Goal: Task Accomplishment & Management: Manage account settings

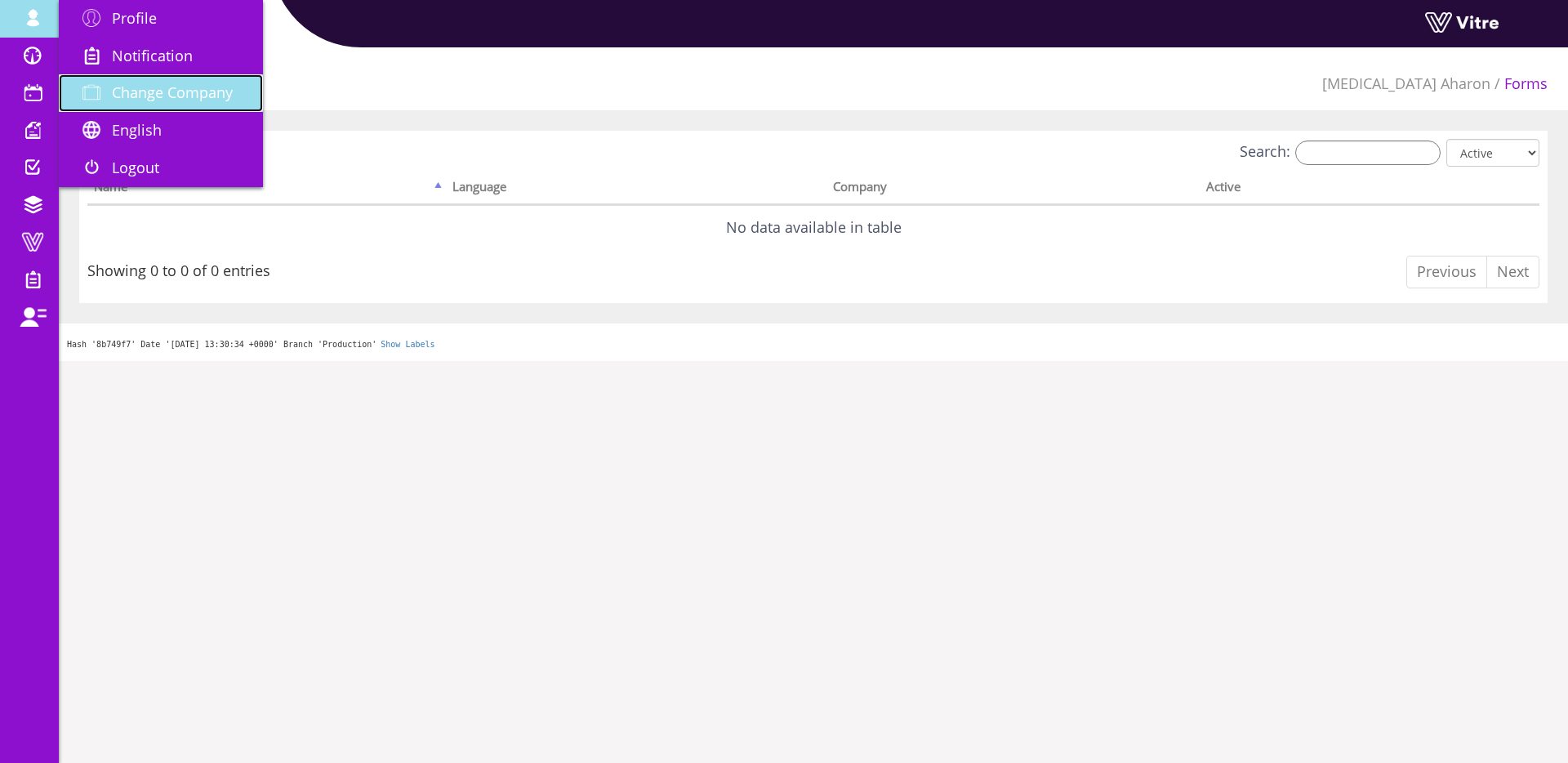
click at [150, 88] on span "Change Company" at bounding box center [172, 92] width 120 height 20
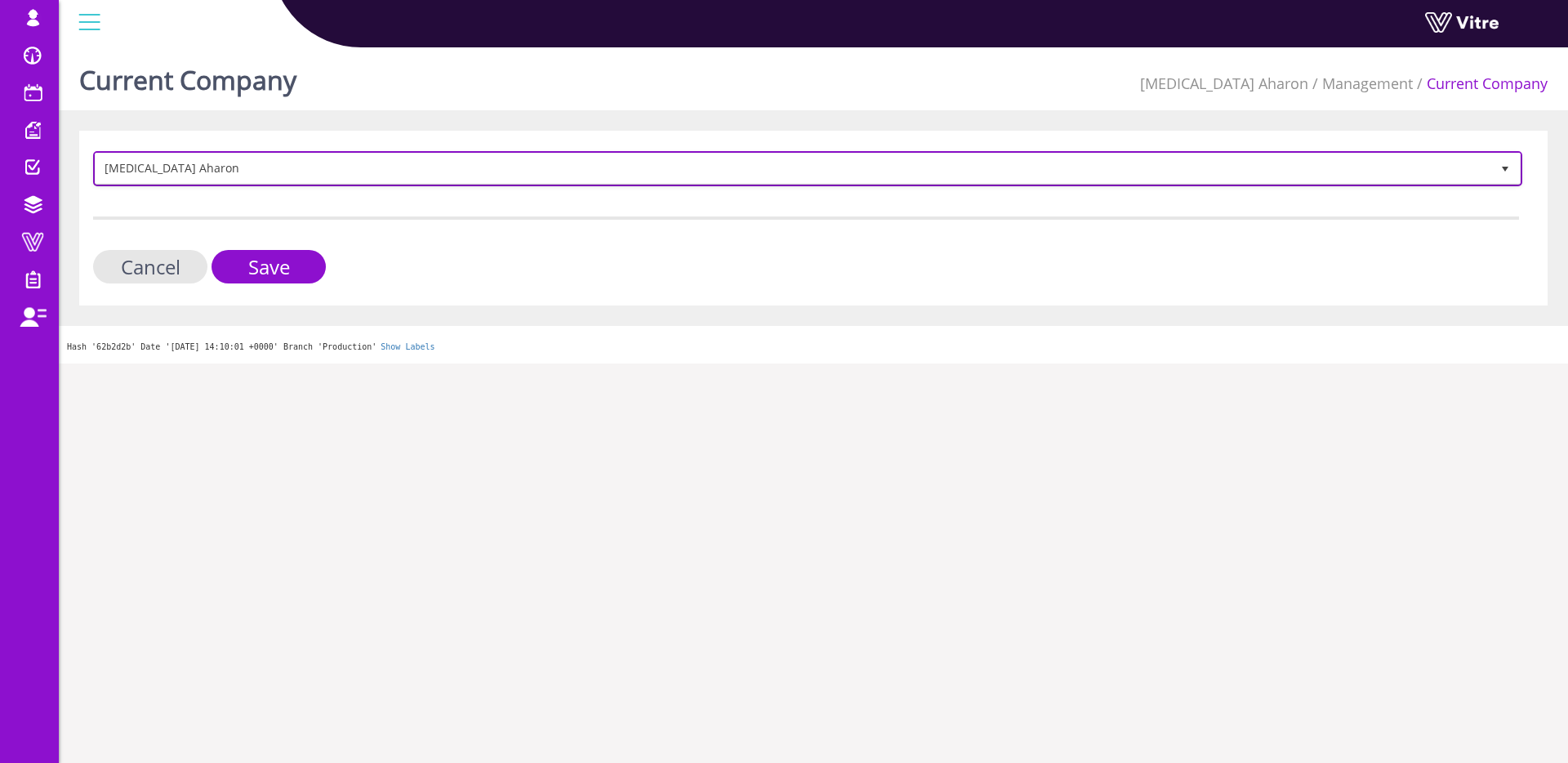
click at [463, 177] on span "[MEDICAL_DATA] Aharon" at bounding box center [792, 167] width 1394 height 29
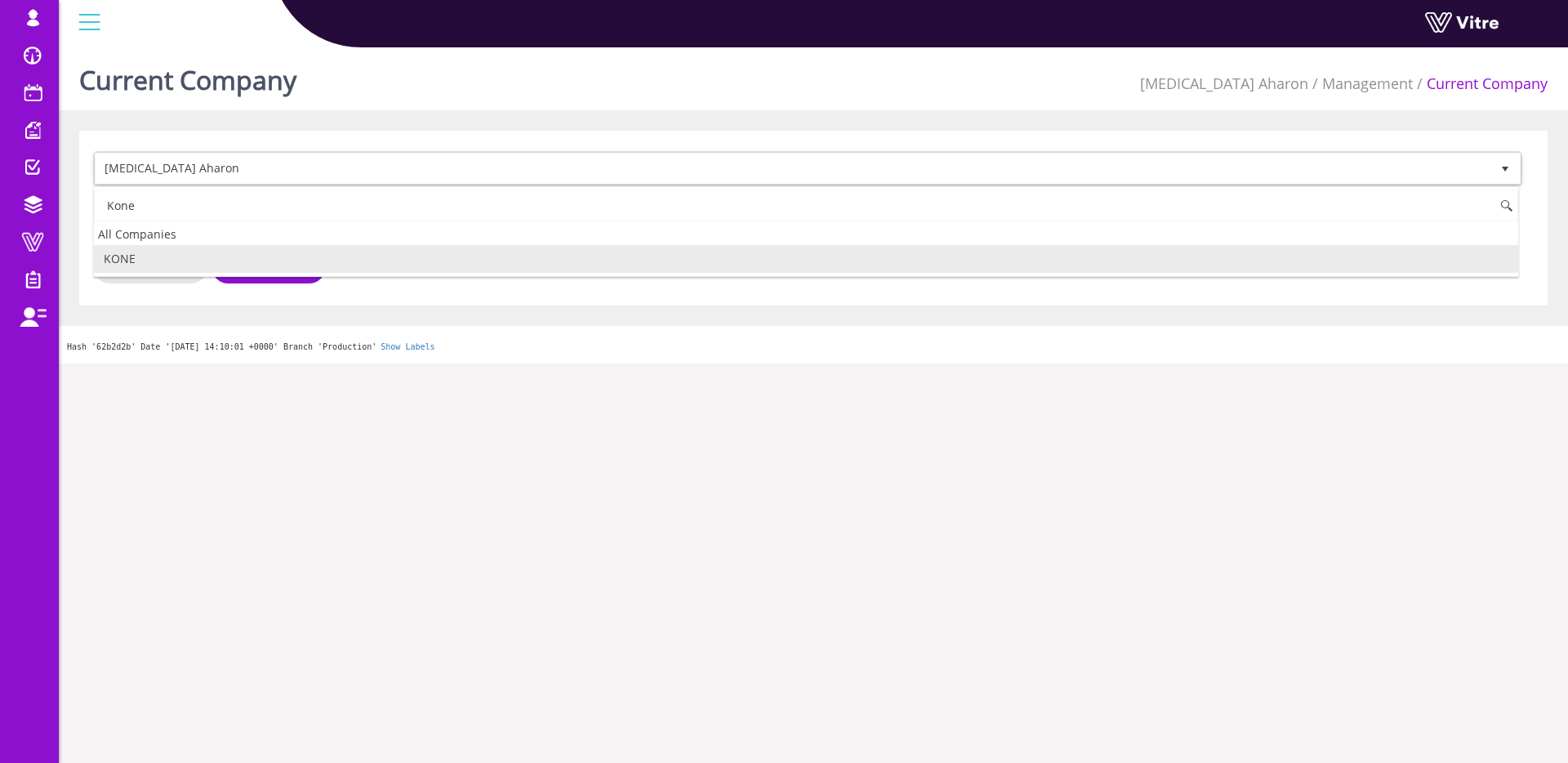
click at [256, 251] on li "KONE" at bounding box center [806, 259] width 1424 height 28
type input "Kone"
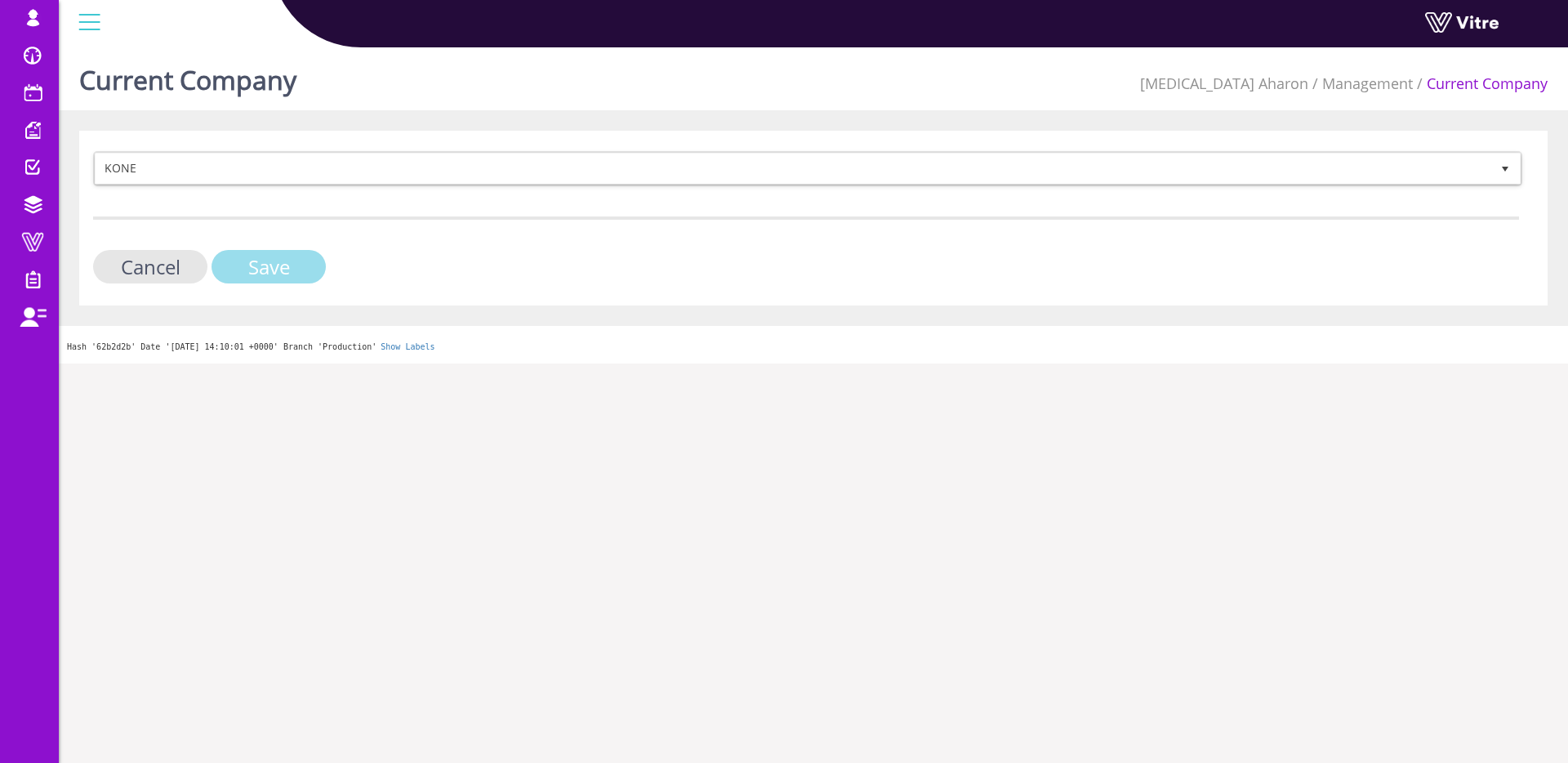
click at [253, 262] on input "Save" at bounding box center [269, 267] width 114 height 34
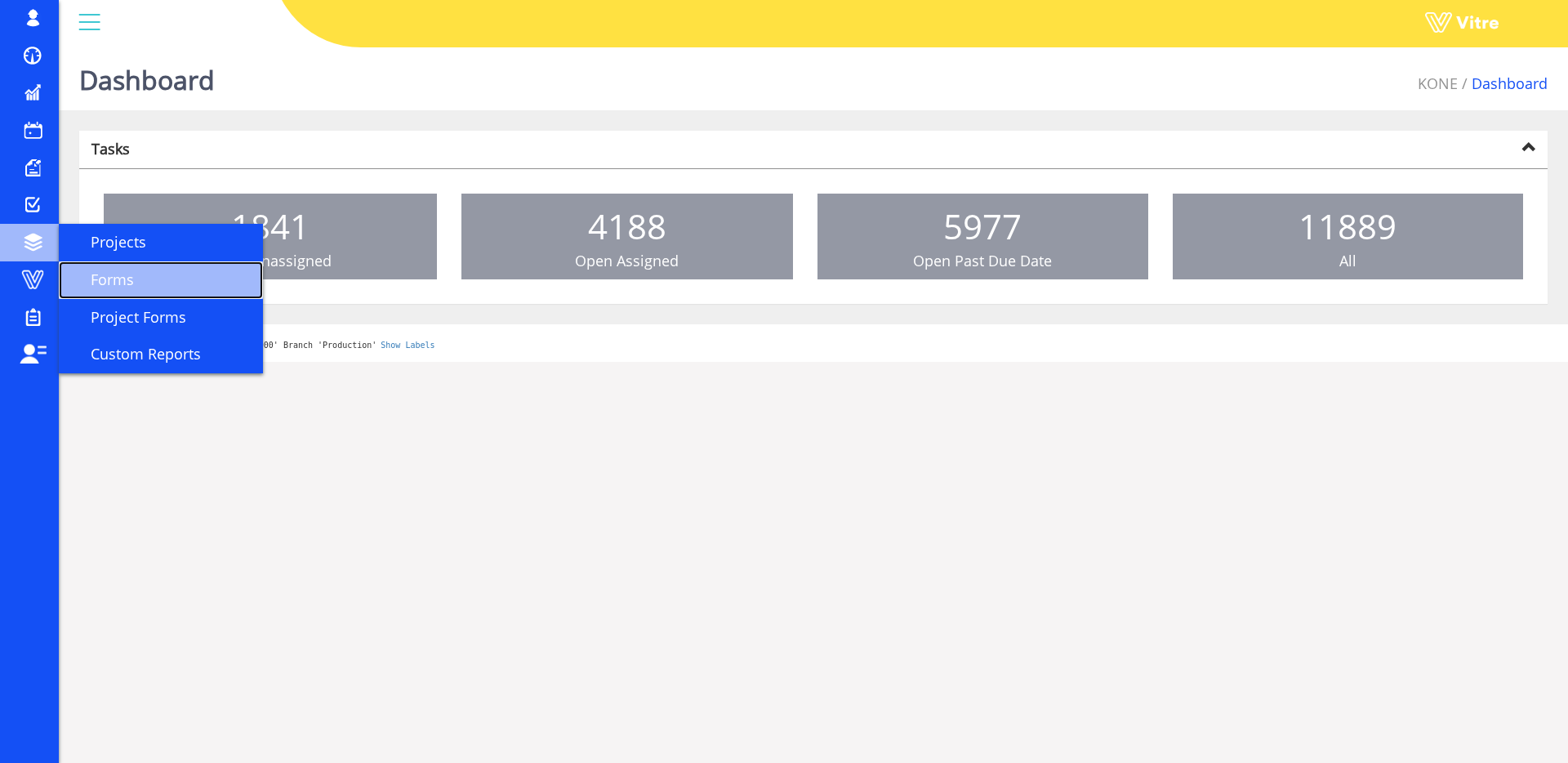
click at [119, 287] on span "Forms" at bounding box center [102, 279] width 63 height 20
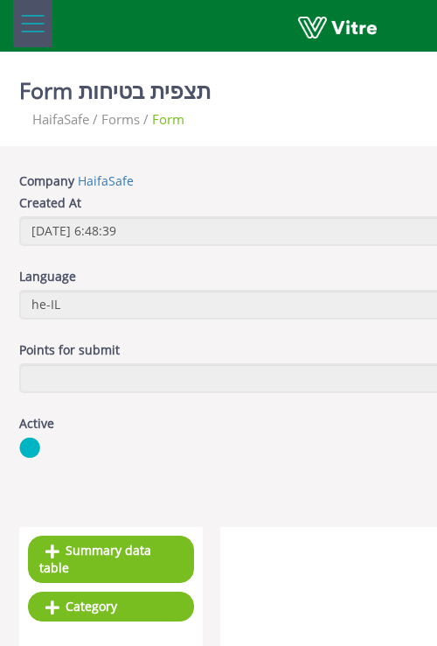
scroll to position [591, 117]
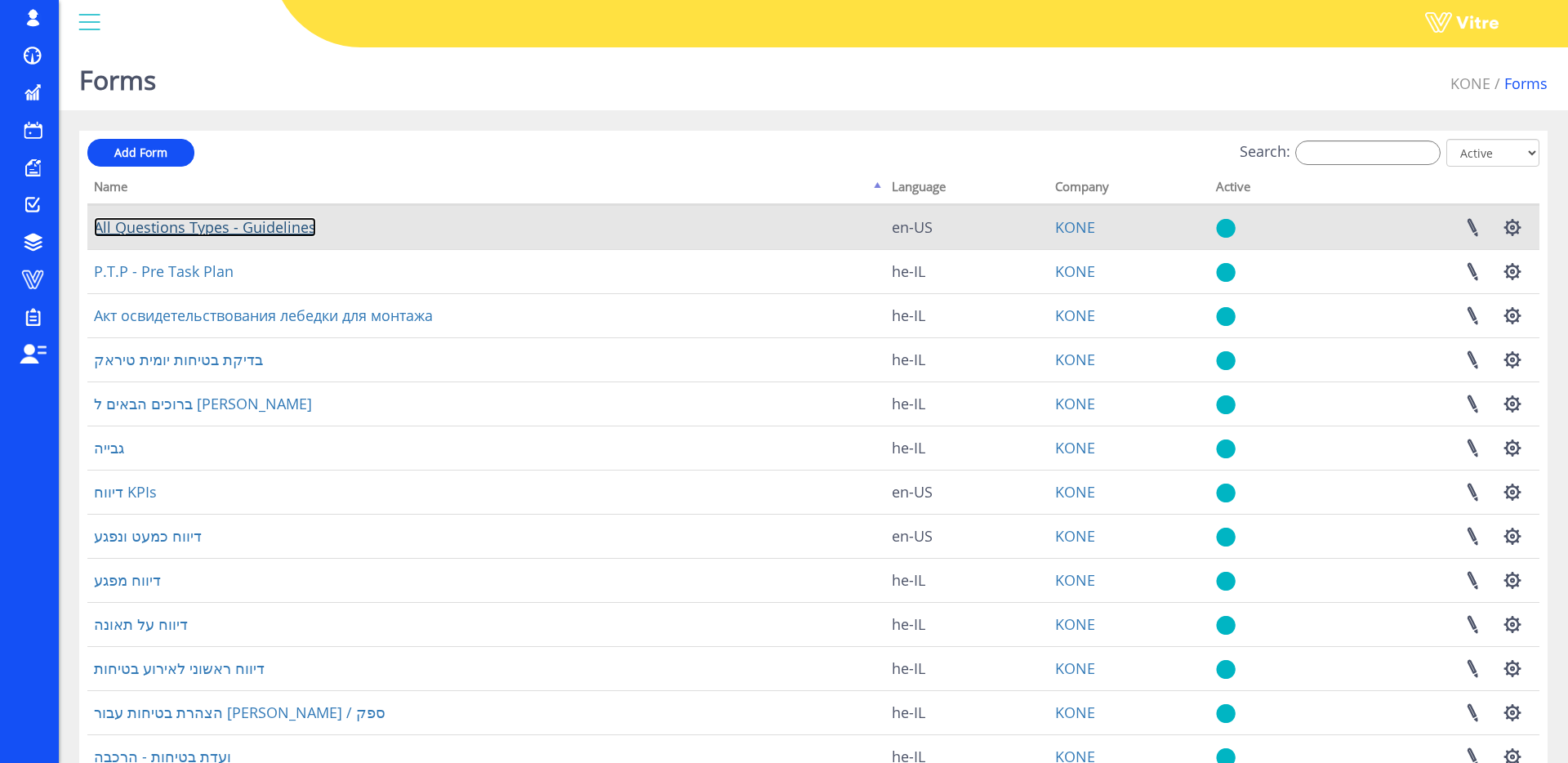
click at [186, 228] on link "All Questions Types - Guidelines" at bounding box center [205, 227] width 222 height 20
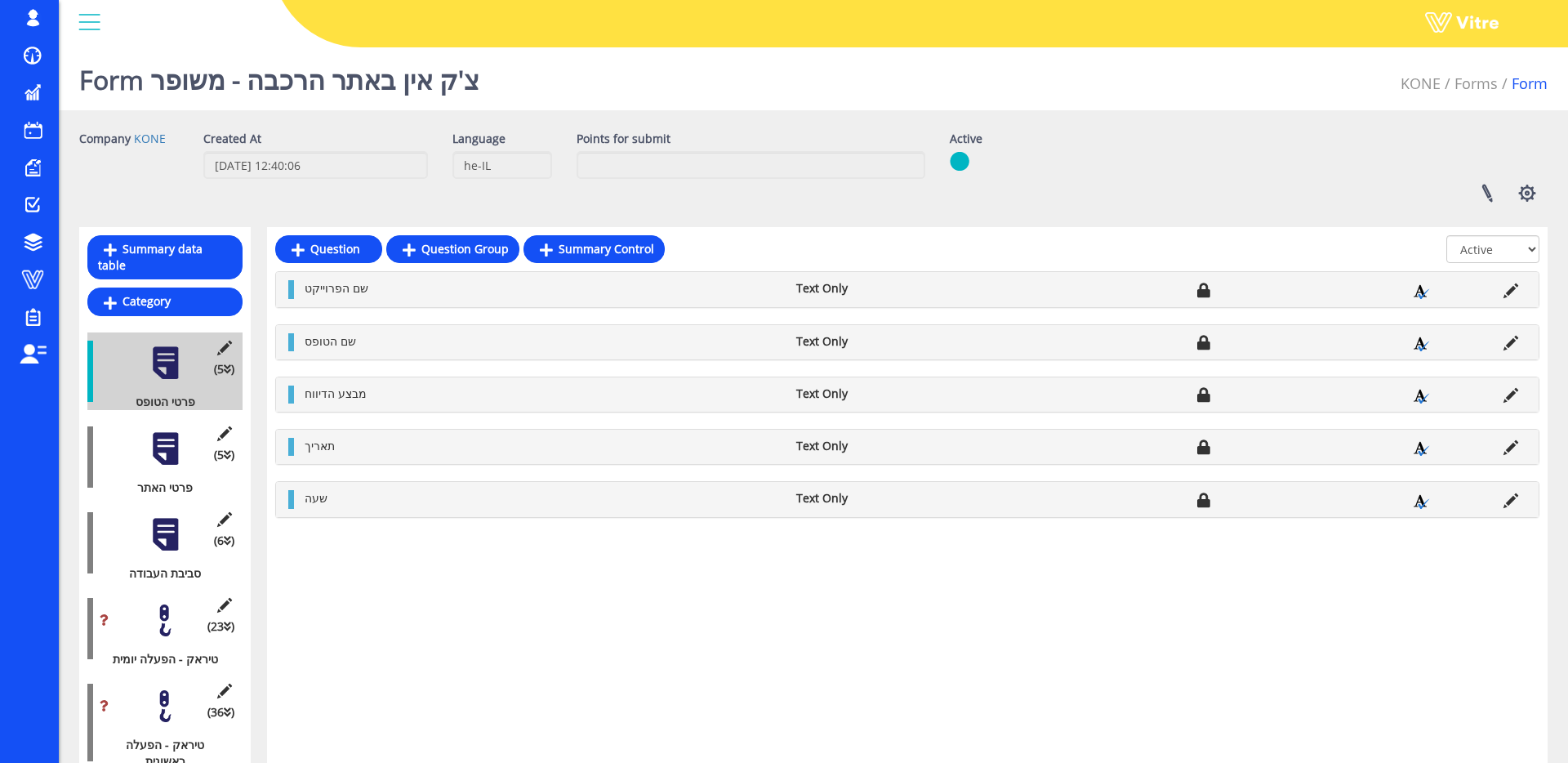
click at [504, 84] on div "Form צ'ק אין באתר הרכבה - משופר KONE Forms Form" at bounding box center [813, 76] width 1509 height 69
click at [473, 82] on h1 "Form צ'ק אין באתר הרכבה - משופר" at bounding box center [279, 76] width 400 height 69
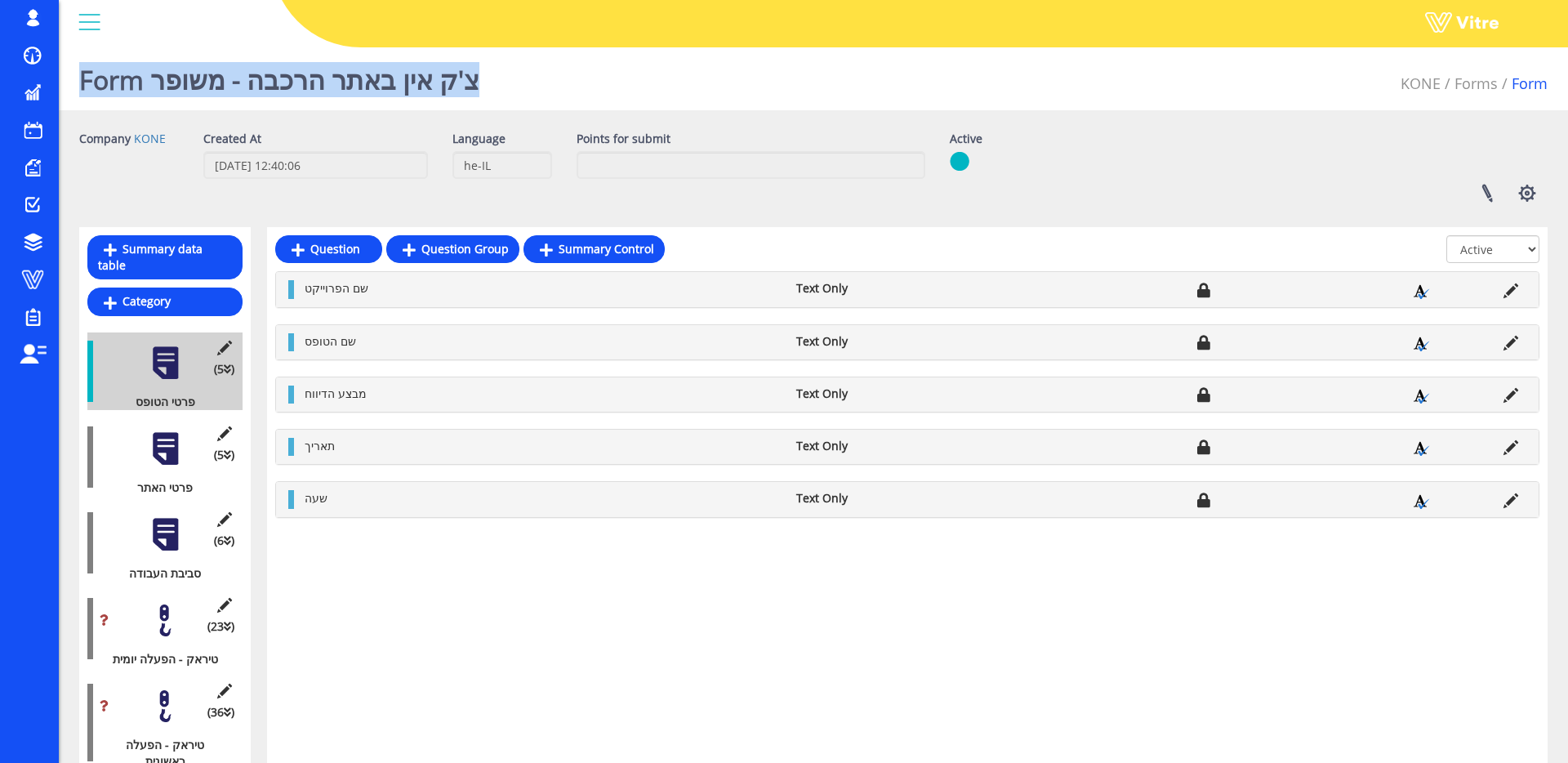
click at [473, 82] on h1 "Form צ'ק אין באתר הרכבה - משופר" at bounding box center [279, 76] width 400 height 69
click at [354, 85] on h1 "Form צ'ק אין באתר הרכבה - משופר" at bounding box center [279, 76] width 400 height 69
click at [205, 87] on h1 "Form צ'ק אין באתר הרכבה - משופר" at bounding box center [279, 76] width 400 height 69
drag, startPoint x: 153, startPoint y: 81, endPoint x: 571, endPoint y: 79, distance: 418.0
click at [569, 81] on div "Form צ'ק אין באתר הרכבה - משופר KONE Forms Form" at bounding box center [813, 76] width 1509 height 69
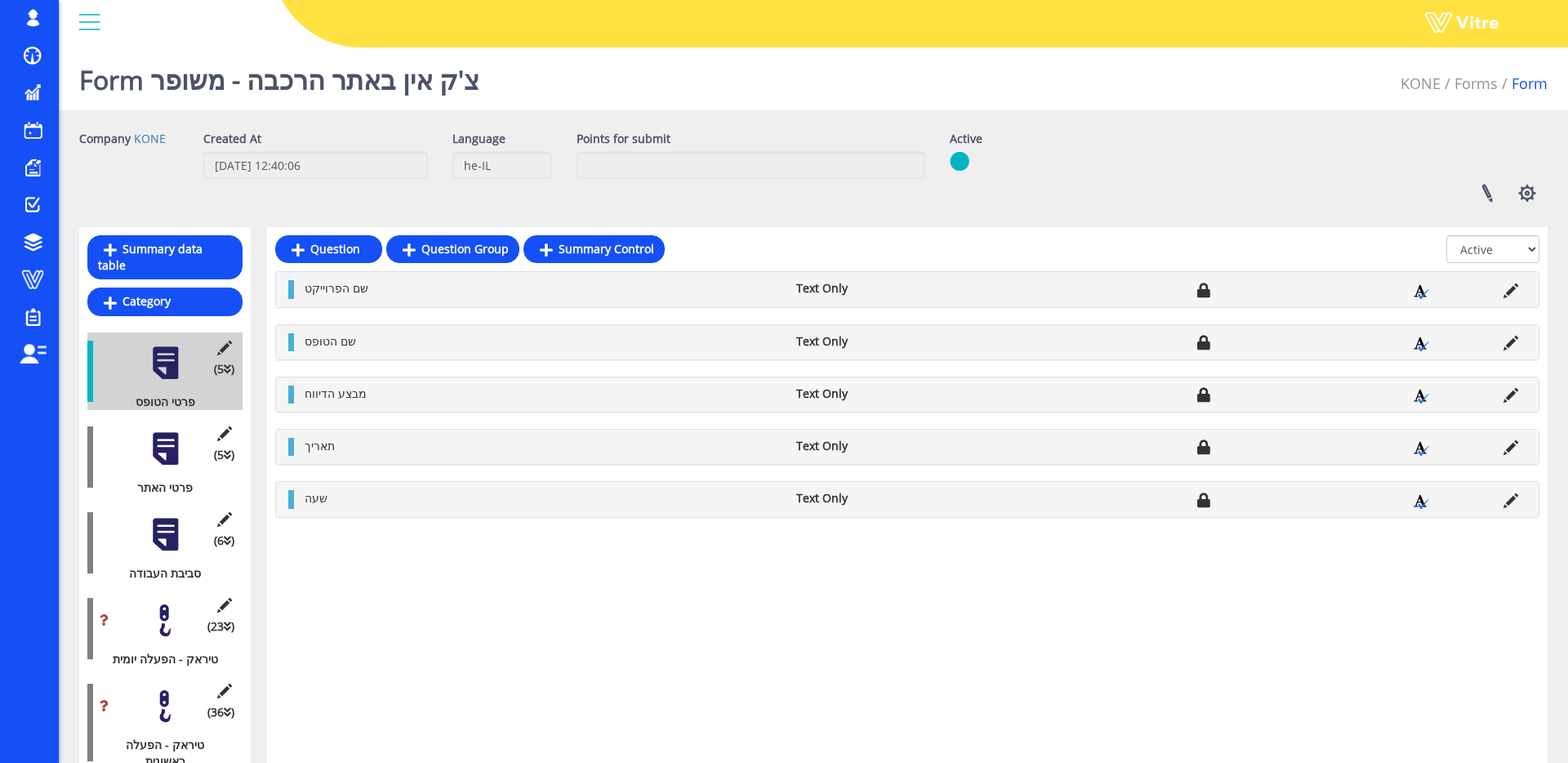
click at [573, 78] on div "Form צ'ק אין באתר הרכבה - משופר KONE Forms Form" at bounding box center [813, 76] width 1509 height 69
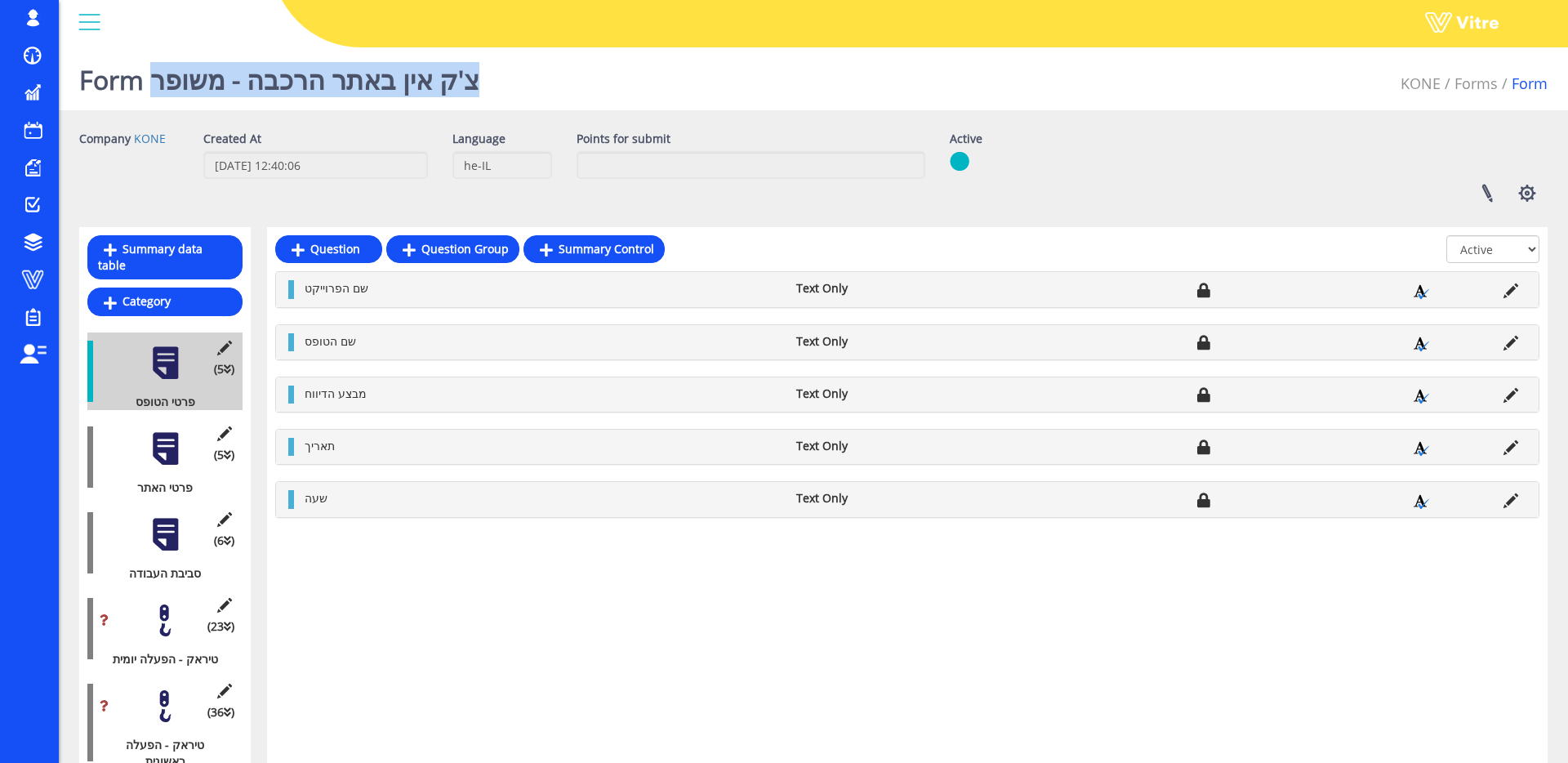
drag, startPoint x: 154, startPoint y: 77, endPoint x: 554, endPoint y: 89, distance: 400.2
click at [554, 89] on div "Form צ'ק אין באתר הרכבה - משופר KONE Forms Form" at bounding box center [813, 76] width 1509 height 69
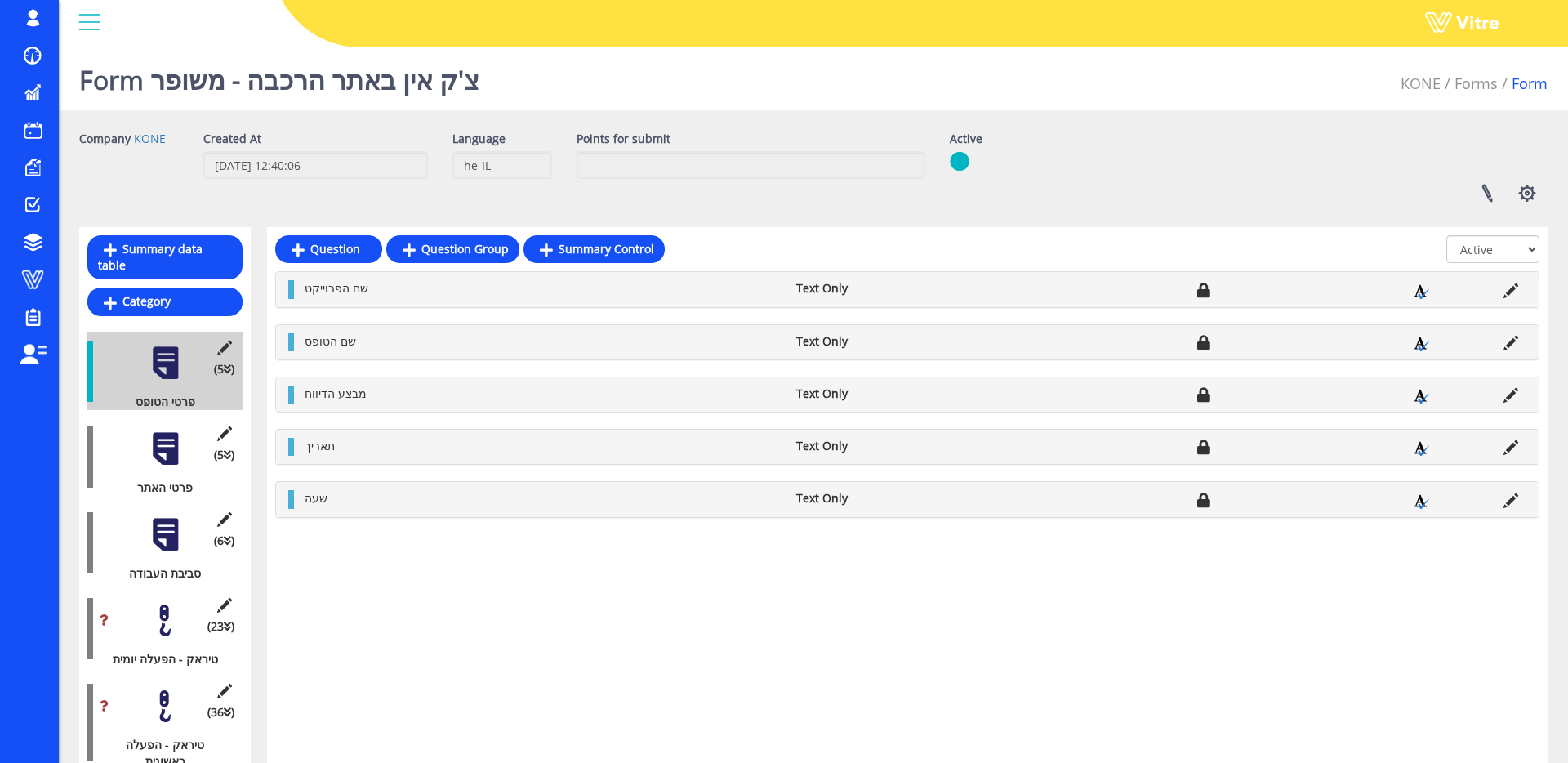
click at [556, 87] on div "Form צ'ק אין באתר הרכבה - משופר KONE Forms Form" at bounding box center [813, 76] width 1509 height 69
